Goal: Find specific page/section: Find specific page/section

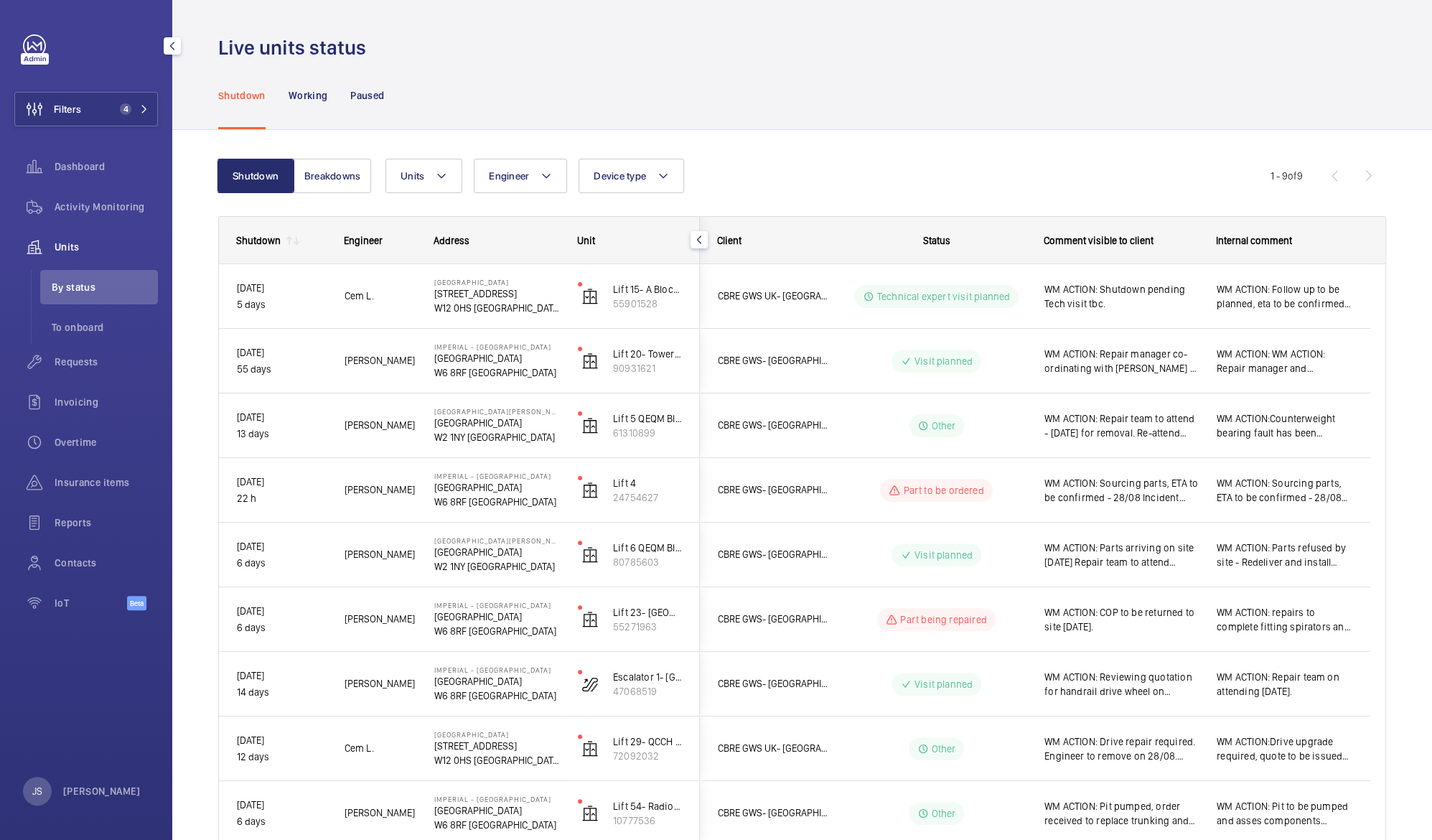
scroll to position [75, 0]
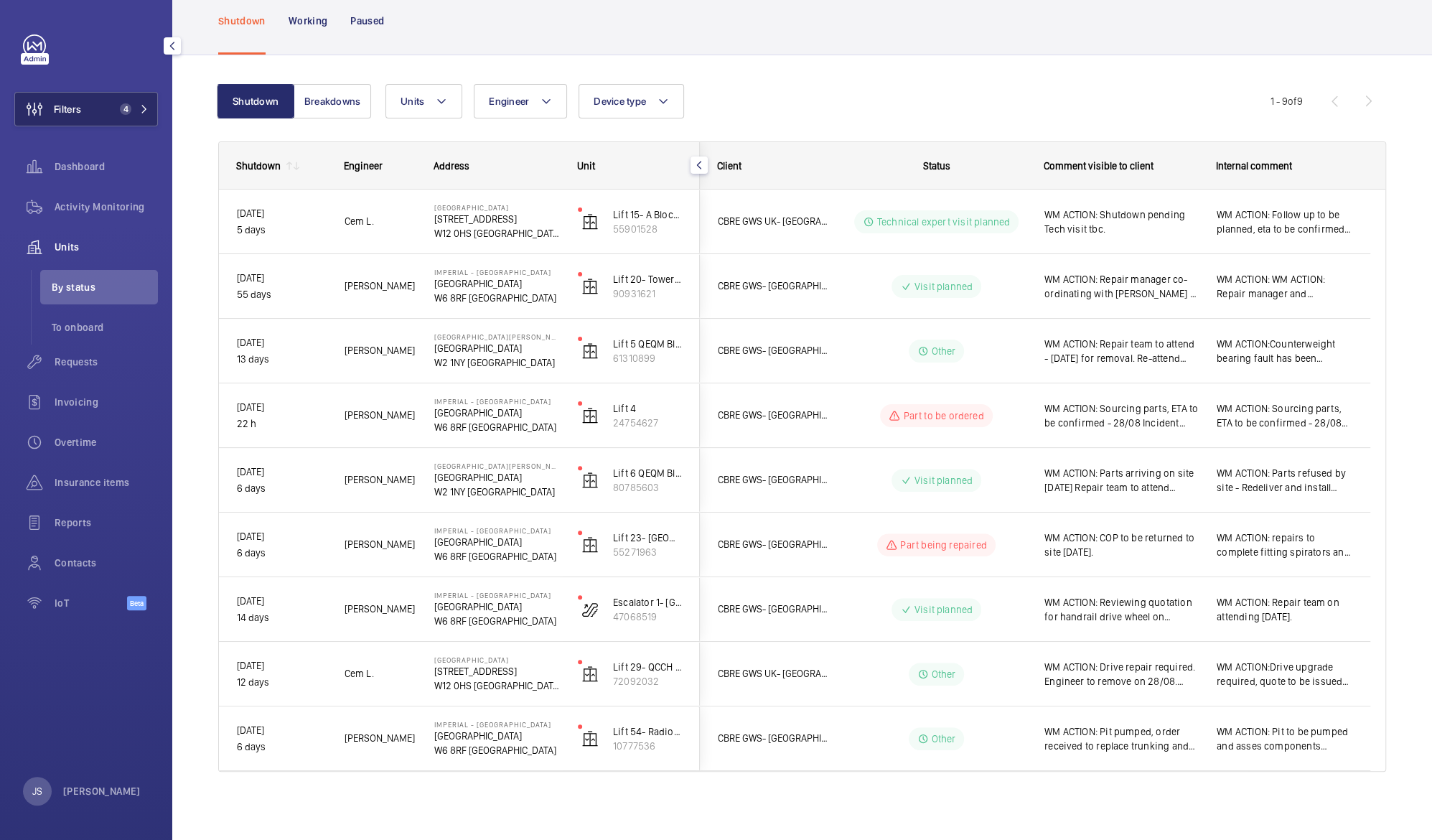
click at [120, 110] on span "4" at bounding box center [126, 109] width 12 height 12
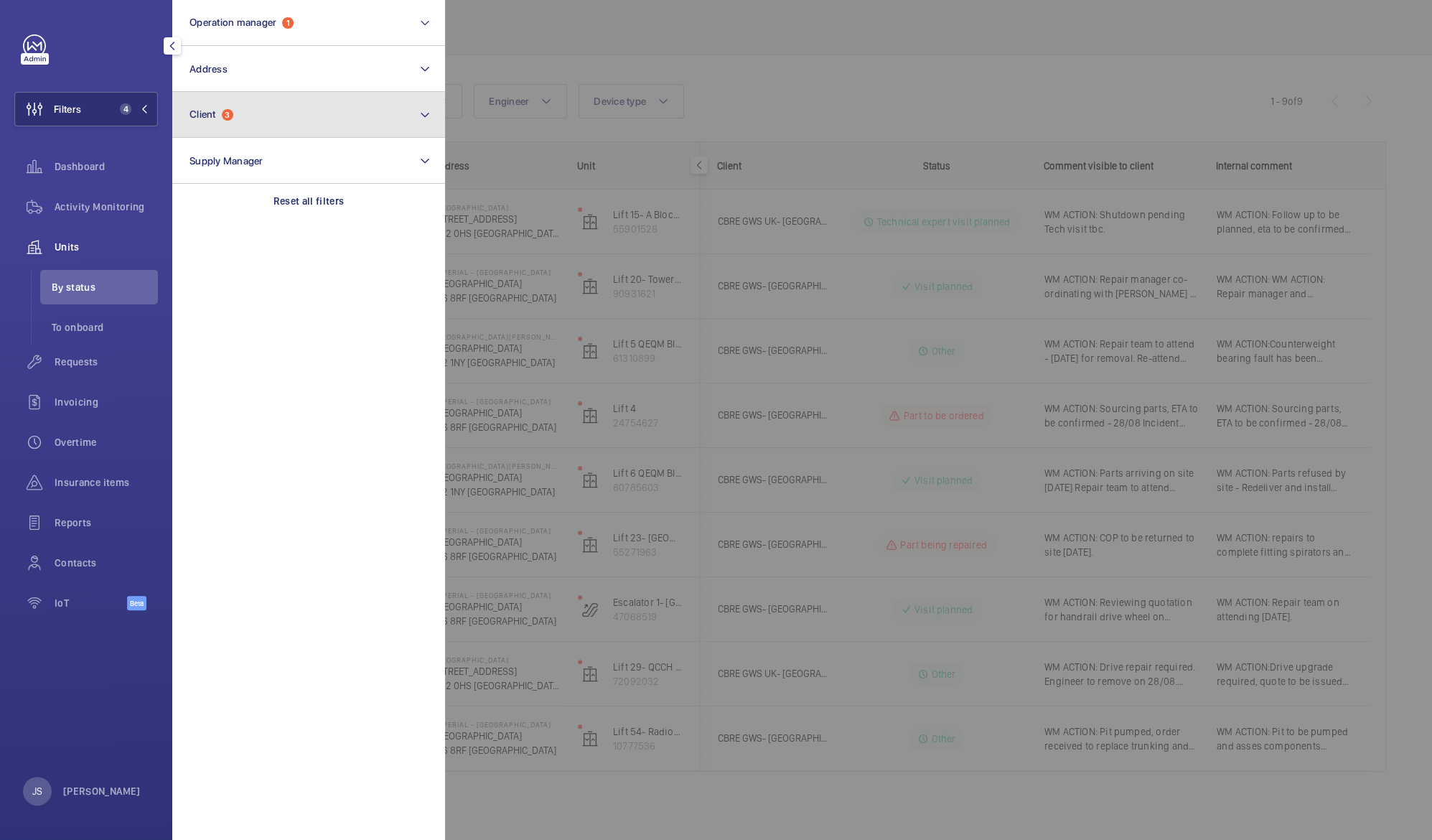
click at [219, 115] on span "Client 3" at bounding box center [210, 114] width 44 height 12
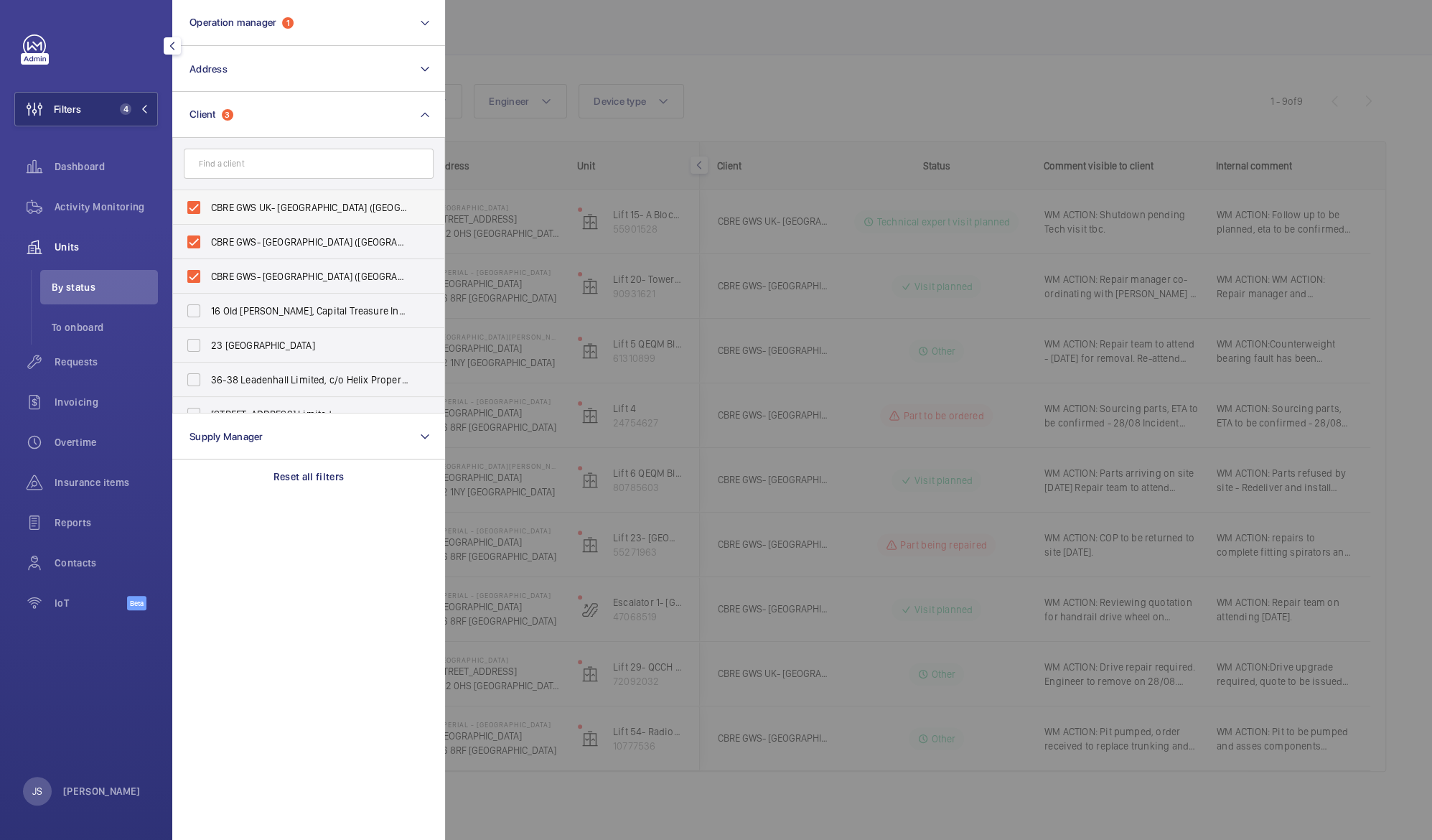
click at [211, 206] on span "CBRE GWS UK- [GEOGRAPHIC_DATA] ([GEOGRAPHIC_DATA])" at bounding box center [310, 207] width 197 height 14
click at [208, 206] on input "CBRE GWS UK- [GEOGRAPHIC_DATA] ([GEOGRAPHIC_DATA])" at bounding box center [193, 207] width 29 height 29
checkbox input "false"
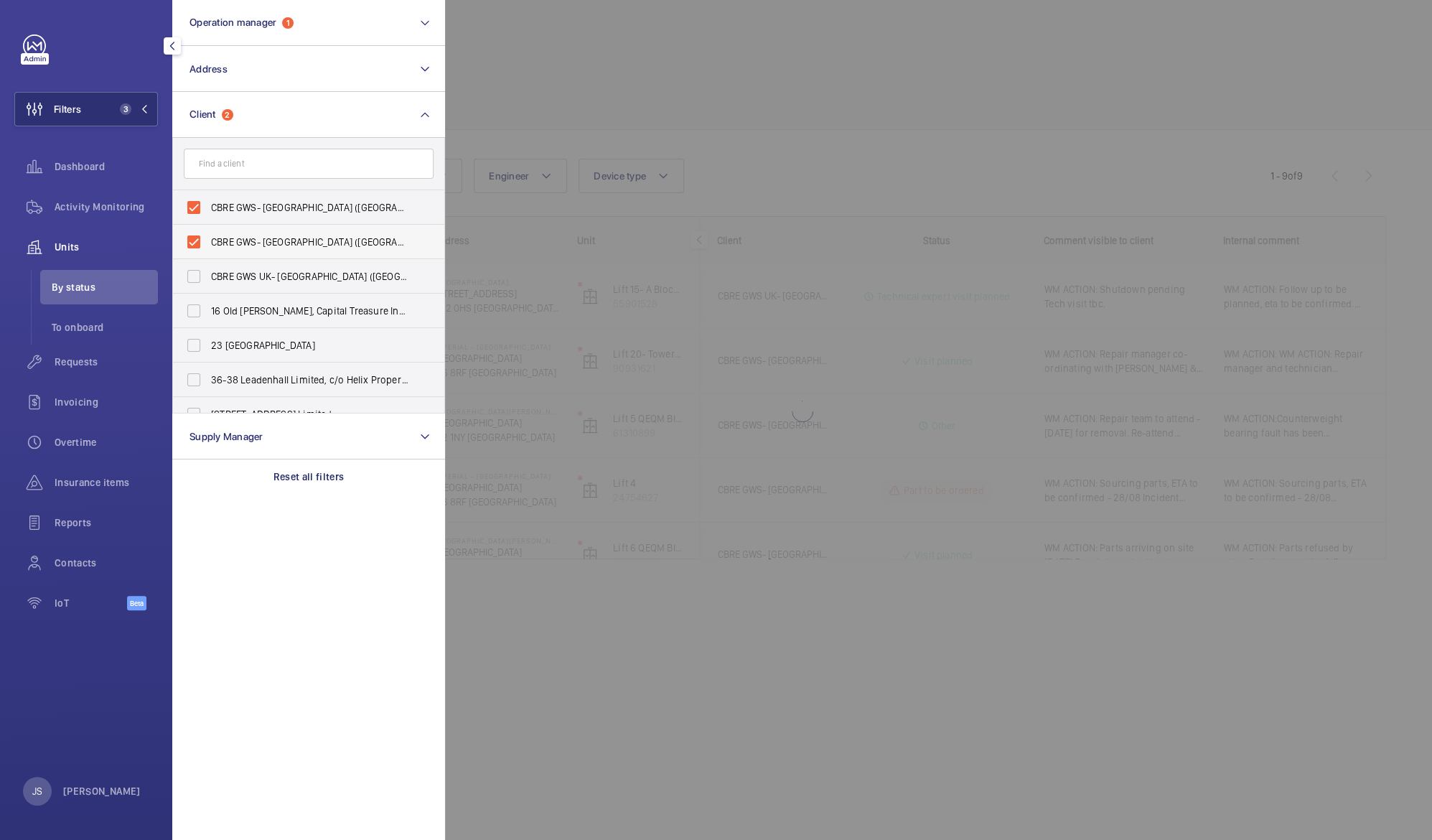
click at [212, 229] on label "CBRE GWS- [GEOGRAPHIC_DATA] ([GEOGRAPHIC_DATA])" at bounding box center [298, 242] width 250 height 35
click at [208, 229] on input "CBRE GWS- [GEOGRAPHIC_DATA] ([GEOGRAPHIC_DATA])" at bounding box center [193, 242] width 29 height 29
checkbox input "false"
click at [214, 206] on span "CBRE GWS- [GEOGRAPHIC_DATA] ([GEOGRAPHIC_DATA][PERSON_NAME])" at bounding box center [310, 207] width 197 height 14
click at [208, 206] on input "CBRE GWS- [GEOGRAPHIC_DATA] ([GEOGRAPHIC_DATA][PERSON_NAME])" at bounding box center [193, 207] width 29 height 29
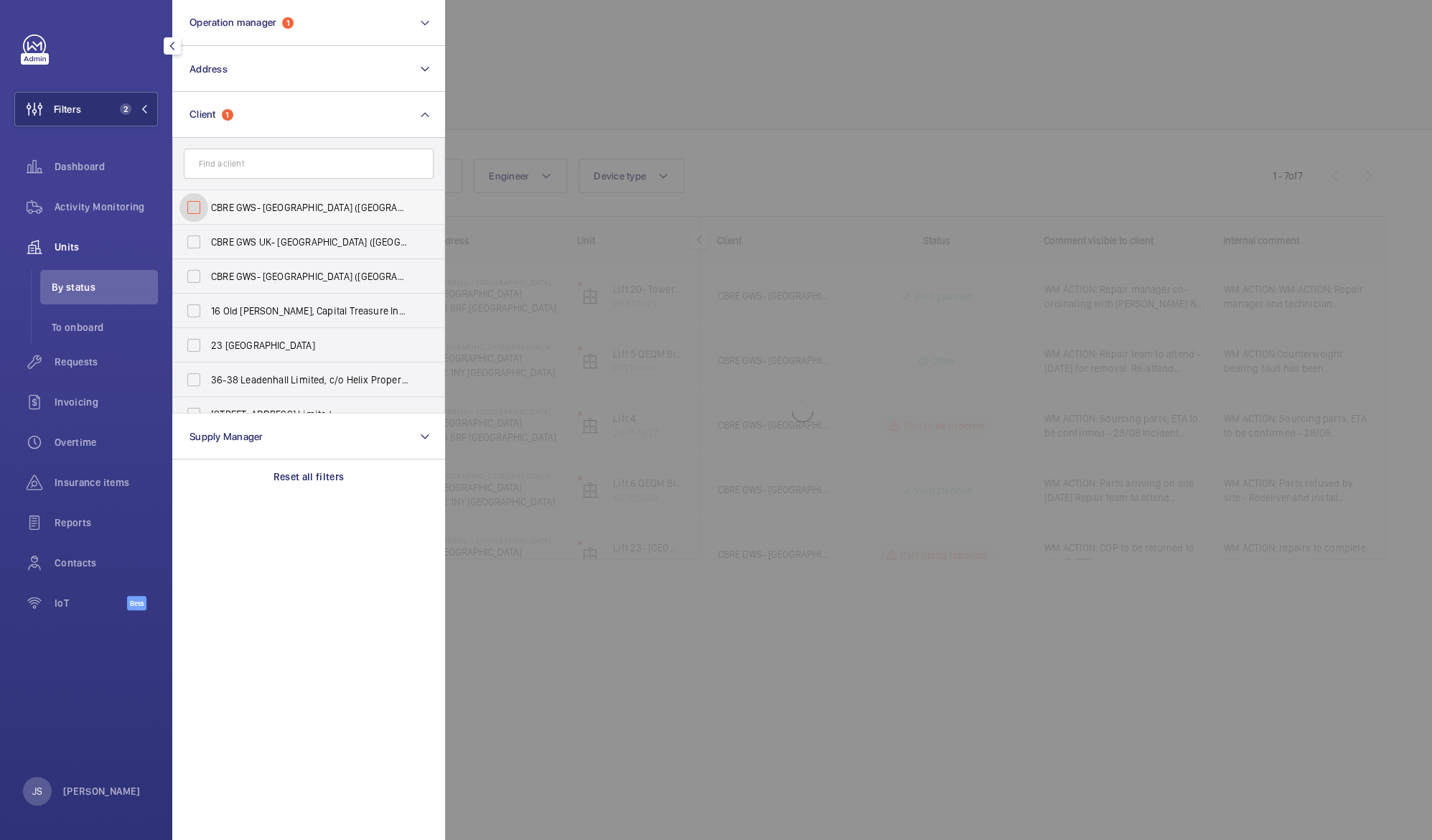
checkbox input "false"
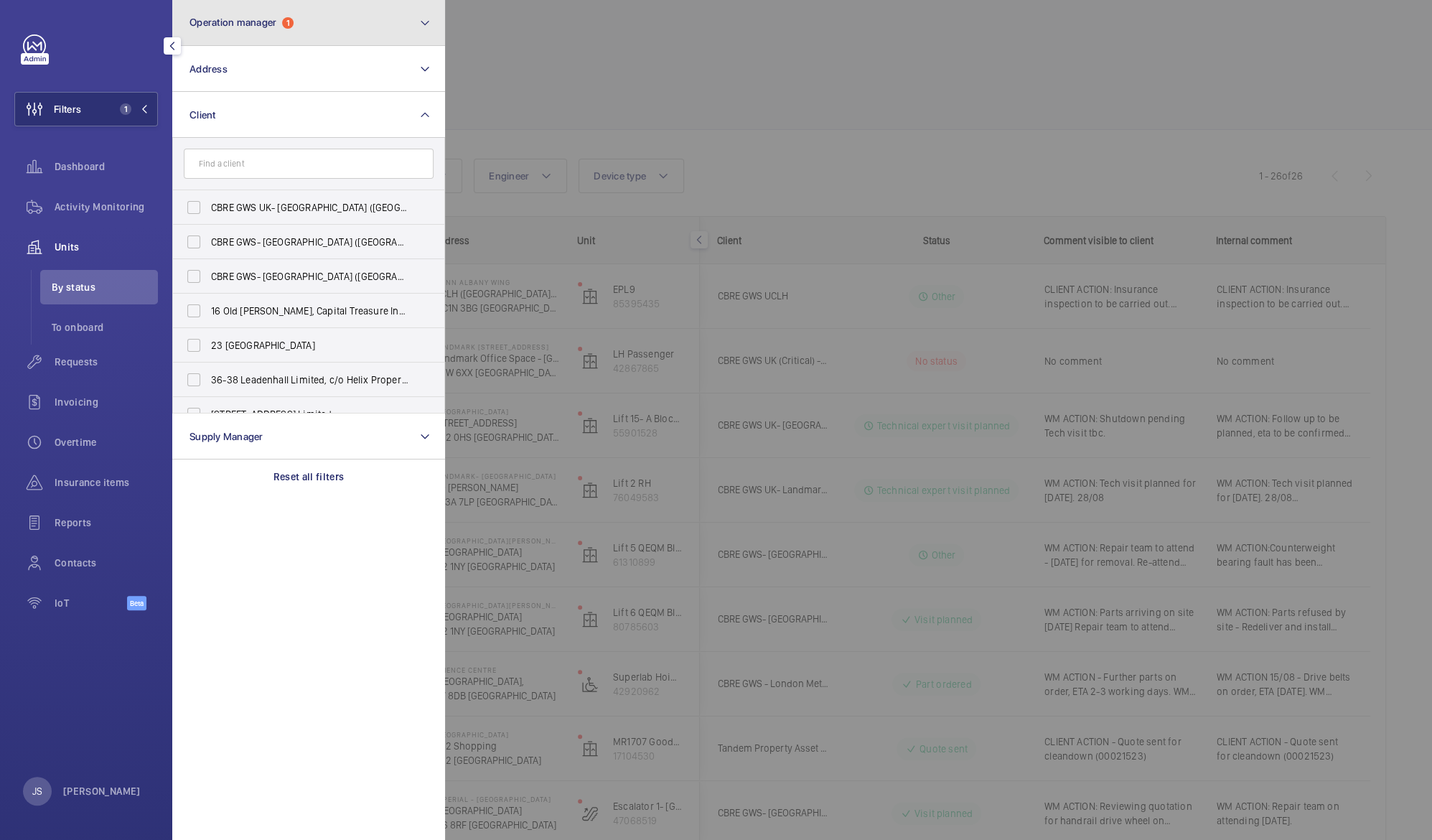
click at [233, 30] on button "Operation manager 1" at bounding box center [309, 23] width 273 height 46
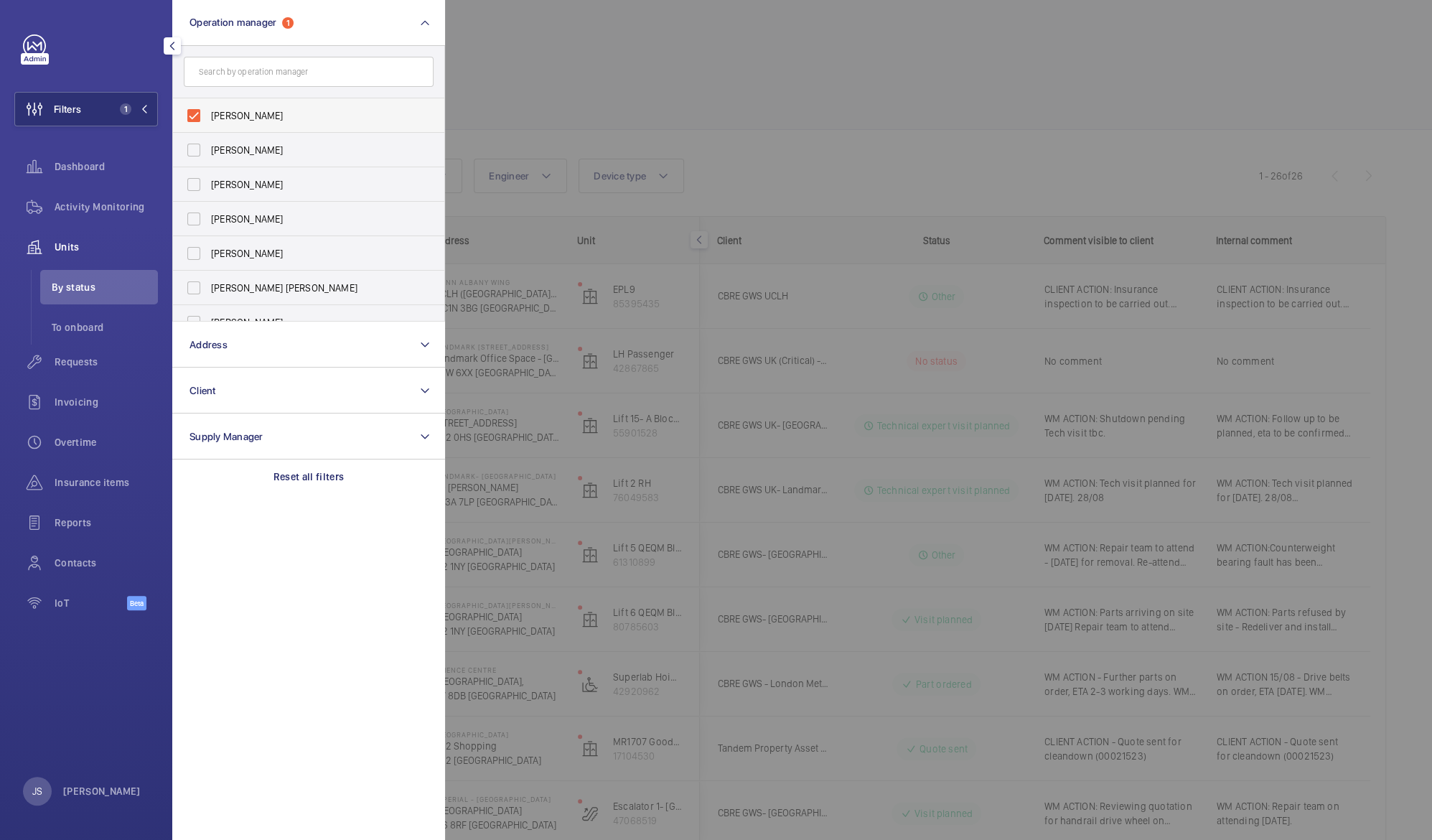
click at [229, 115] on span "[PERSON_NAME]" at bounding box center [310, 115] width 197 height 14
click at [208, 115] on input "[PERSON_NAME]" at bounding box center [193, 115] width 29 height 29
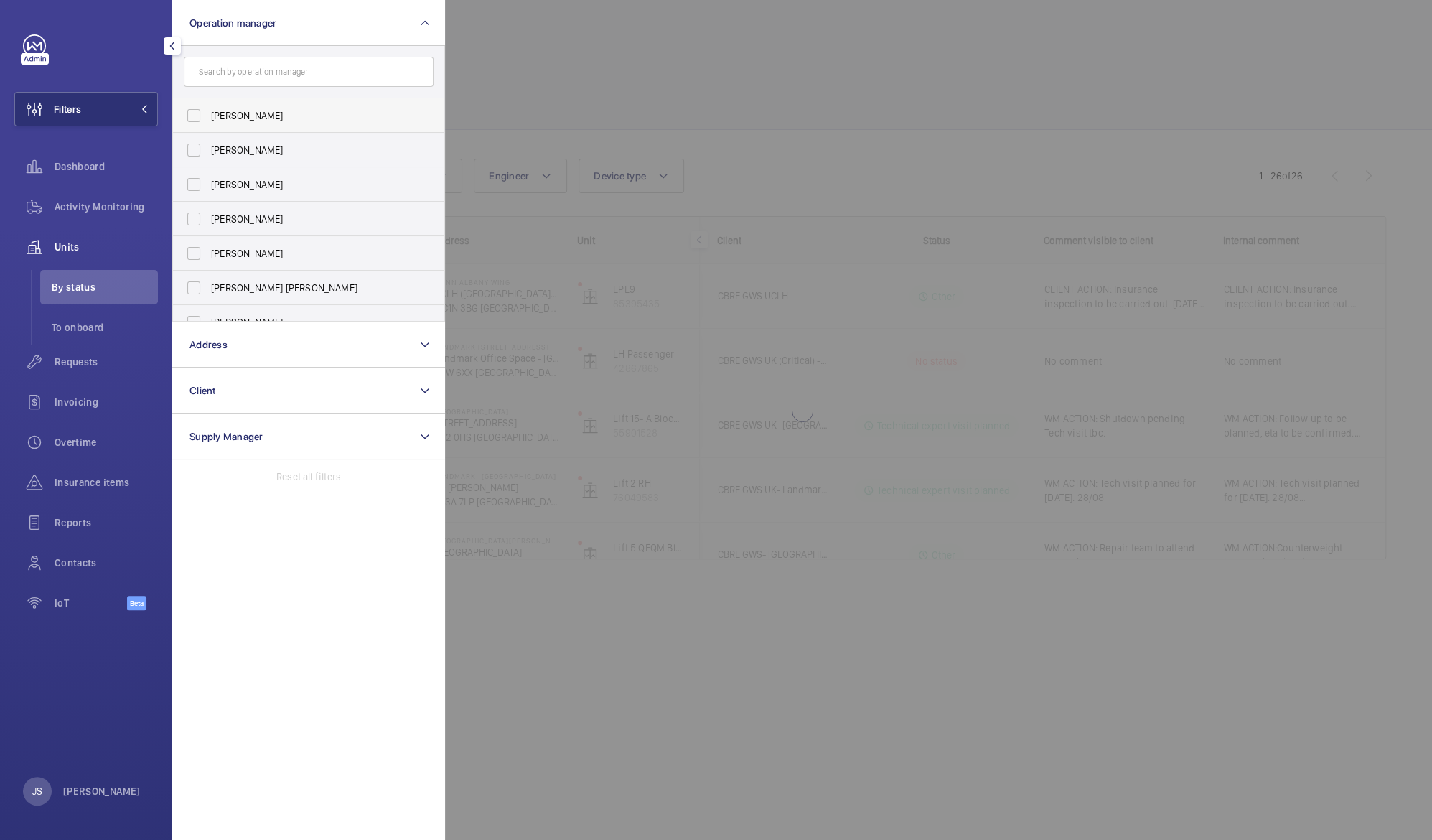
click at [229, 115] on span "[PERSON_NAME]" at bounding box center [310, 115] width 197 height 14
click at [208, 115] on input "[PERSON_NAME]" at bounding box center [193, 115] width 29 height 29
checkbox input "true"
click at [120, 141] on div "Filters 1 Operation manager 1 [PERSON_NAME] [PERSON_NAME] [PERSON_NAME] [PERSON…" at bounding box center [85, 330] width 144 height 591
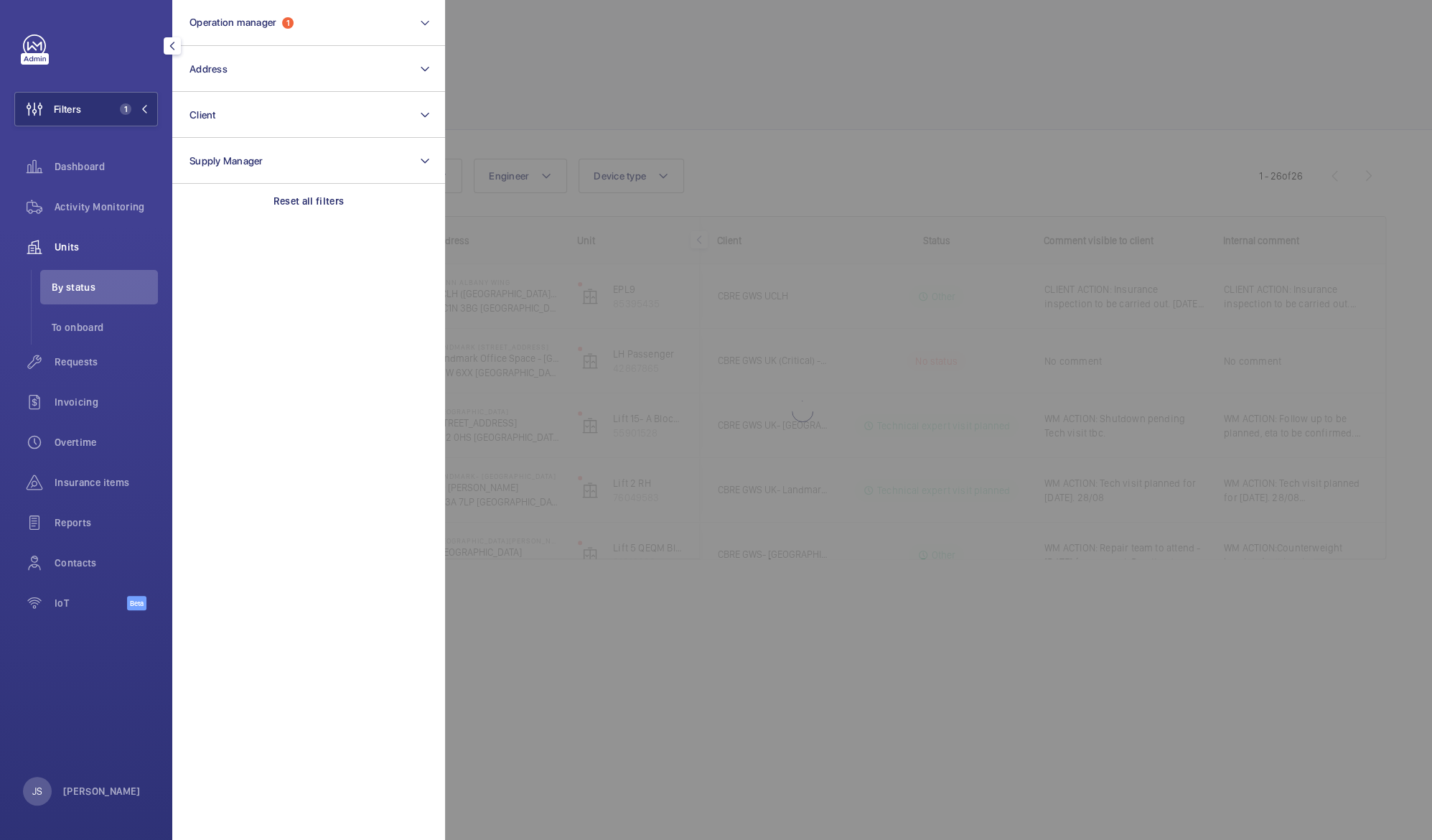
click at [76, 256] on div "Units" at bounding box center [85, 247] width 144 height 35
click at [74, 250] on span "Units" at bounding box center [106, 247] width 104 height 14
click at [576, 37] on div at bounding box center [1161, 420] width 1432 height 840
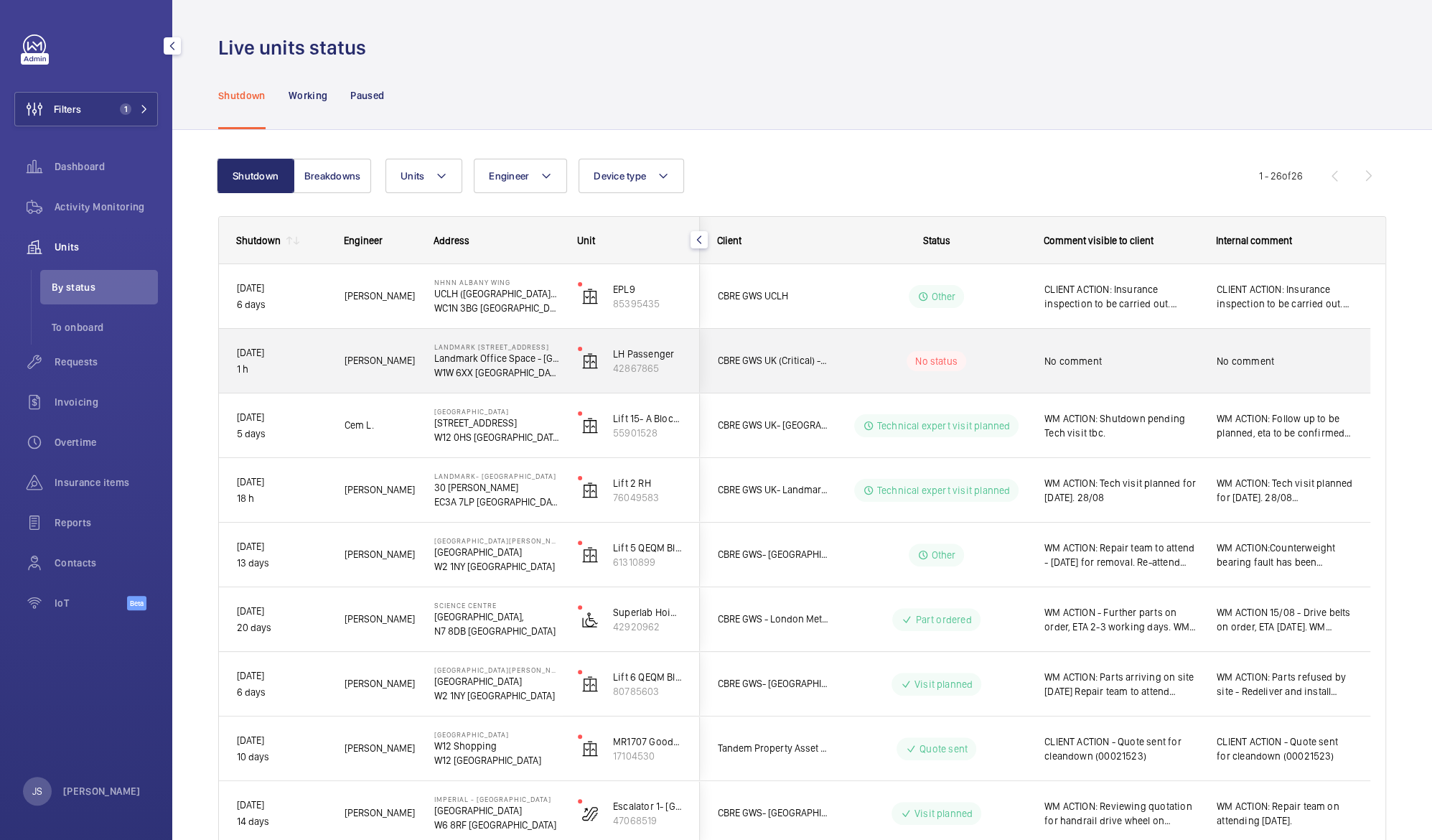
click at [472, 367] on p "W1W 6XX [GEOGRAPHIC_DATA]" at bounding box center [497, 372] width 125 height 14
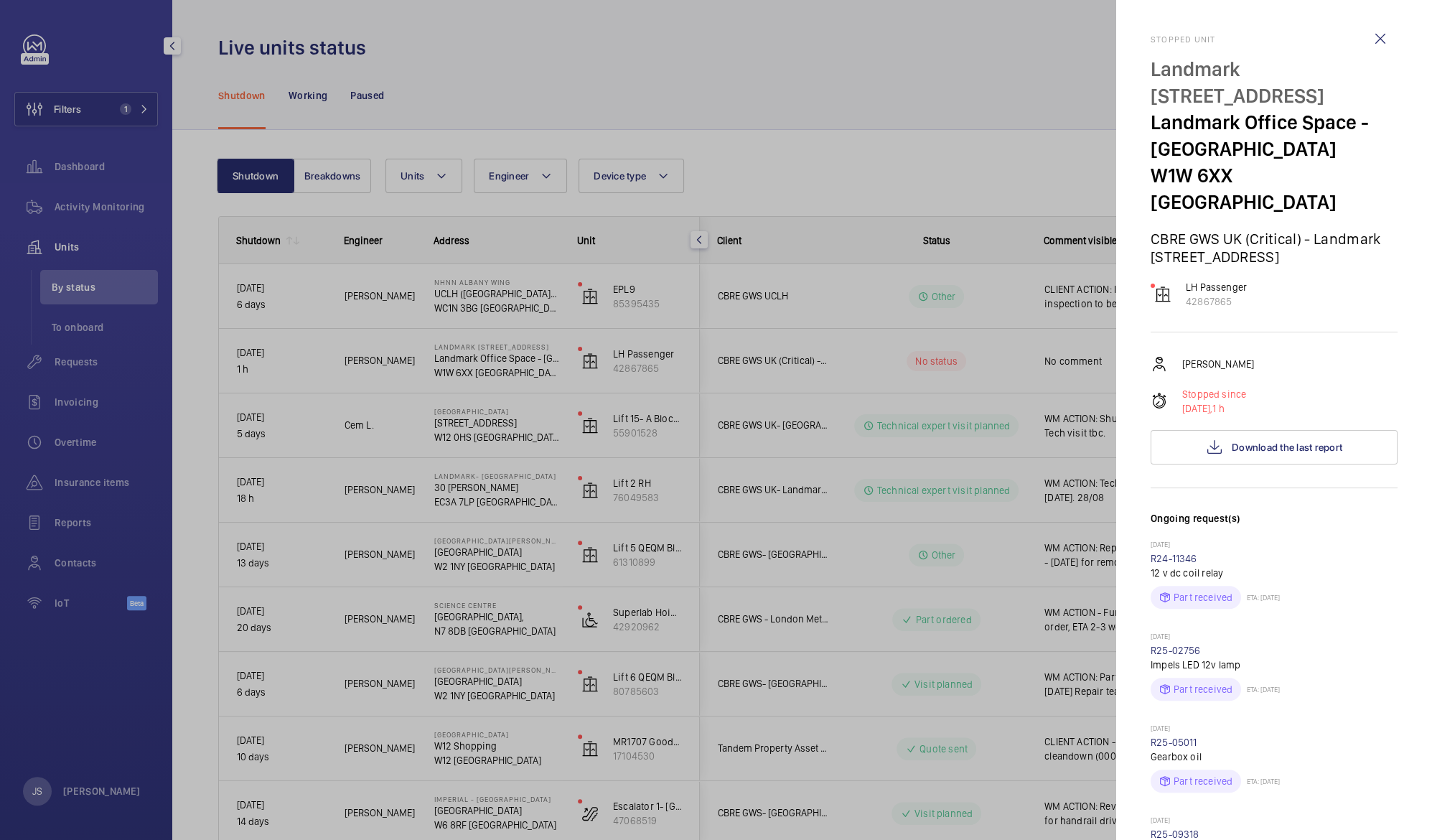
drag, startPoint x: 472, startPoint y: 367, endPoint x: 879, endPoint y: 418, distance: 410.2
click at [879, 418] on div at bounding box center [716, 420] width 1432 height 840
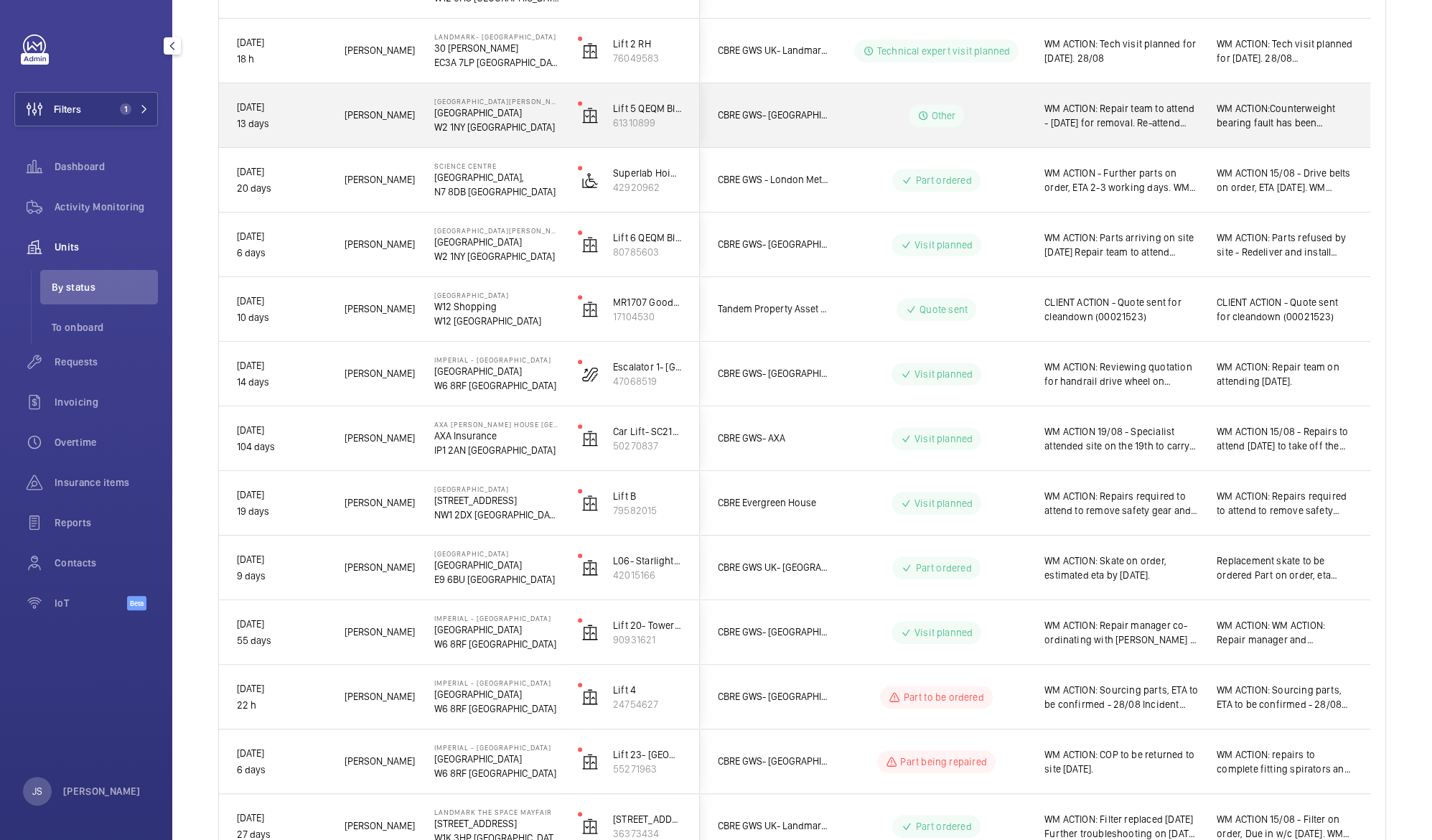
scroll to position [436, 0]
click at [471, 515] on p "NW1 2DX [GEOGRAPHIC_DATA]" at bounding box center [497, 517] width 125 height 14
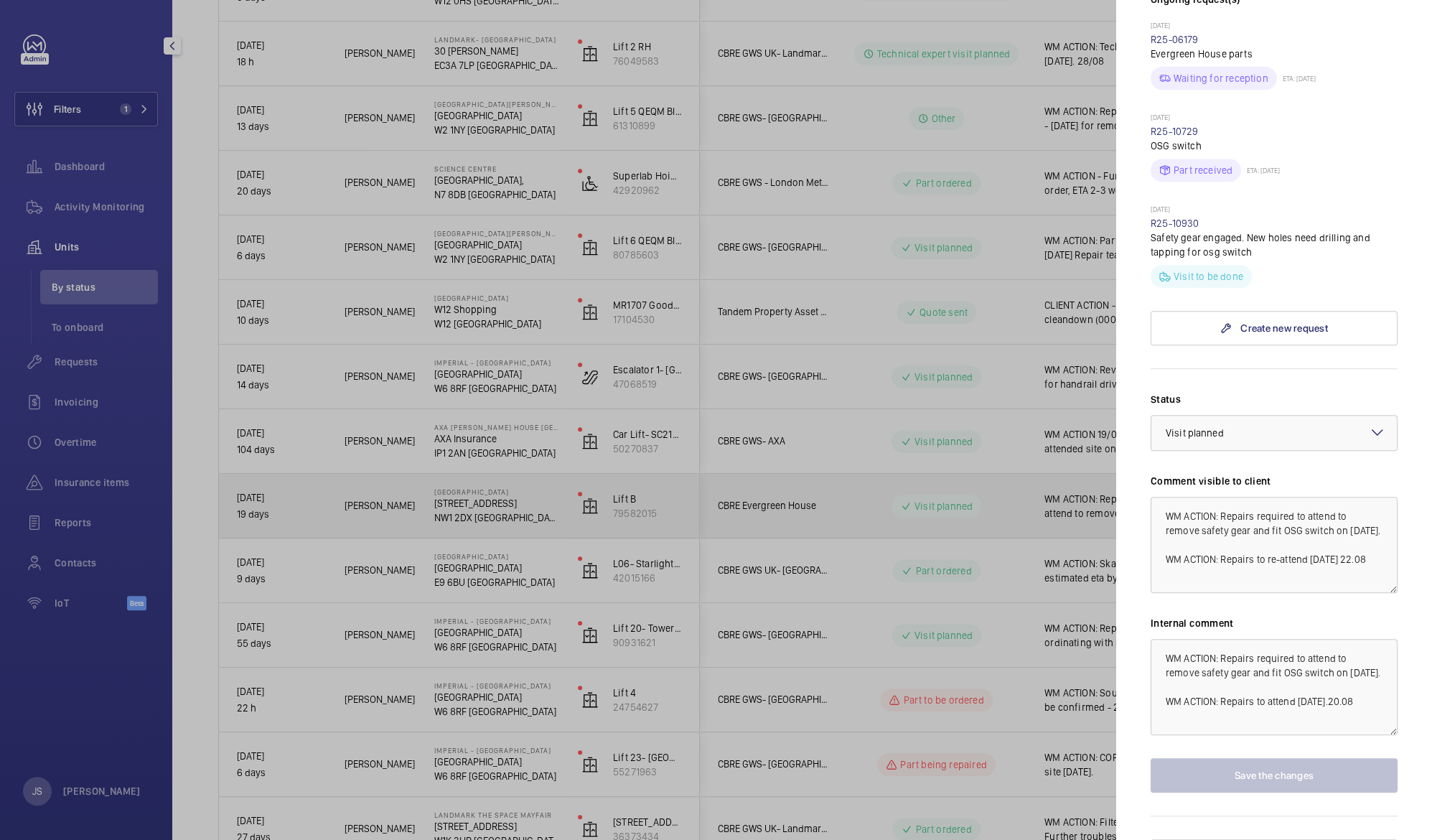
scroll to position [455, 0]
